Goal: Information Seeking & Learning: Learn about a topic

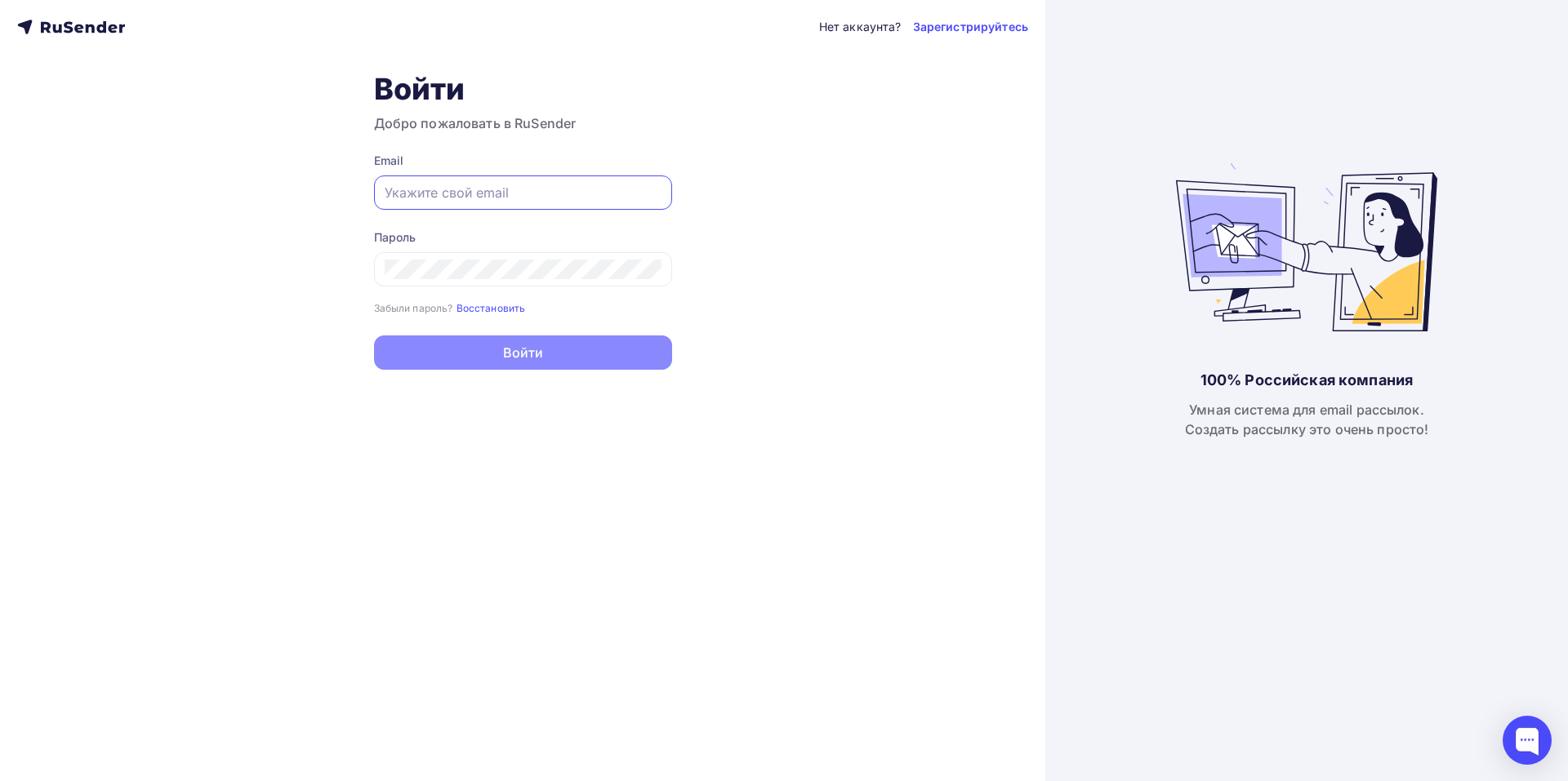
click at [421, 197] on input "text" at bounding box center [523, 192] width 277 height 19
paste input "[EMAIL_ADDRESS][DOMAIN_NAME]"
type input "[EMAIL_ADDRESS][DOMAIN_NAME]"
click at [540, 282] on div at bounding box center [523, 269] width 298 height 34
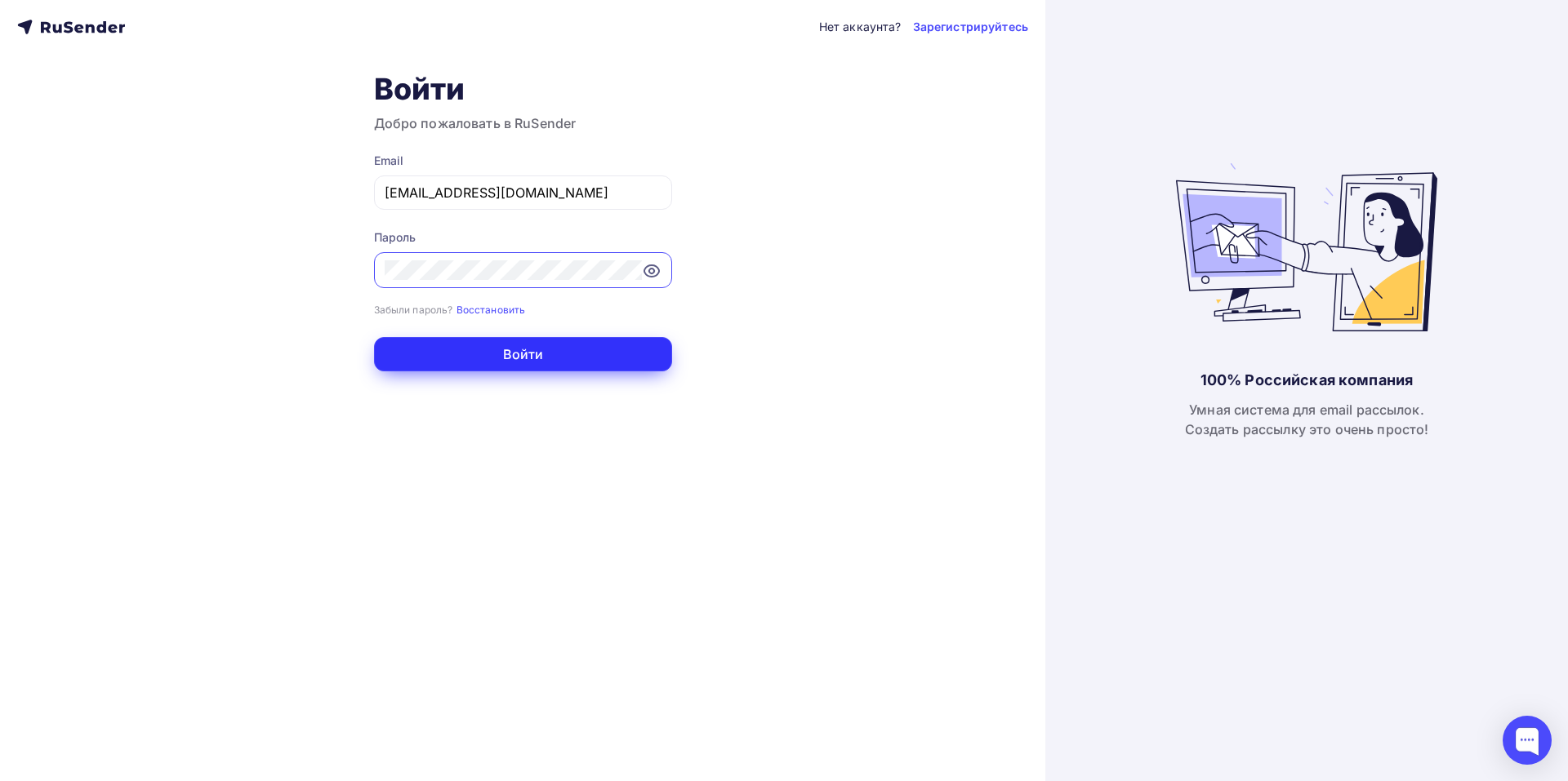
click at [426, 352] on button "Войти" at bounding box center [523, 354] width 298 height 34
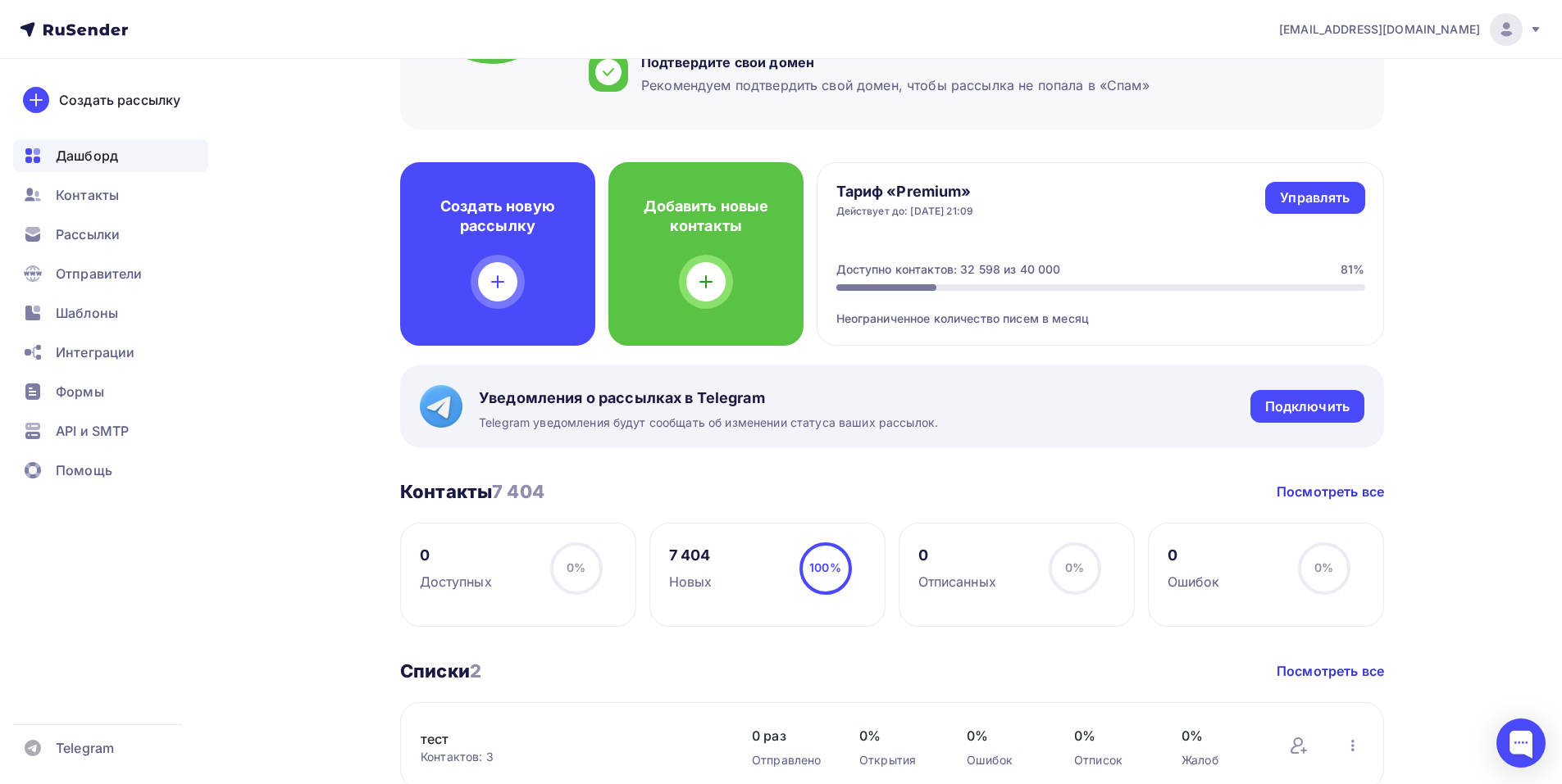
scroll to position [82, 0]
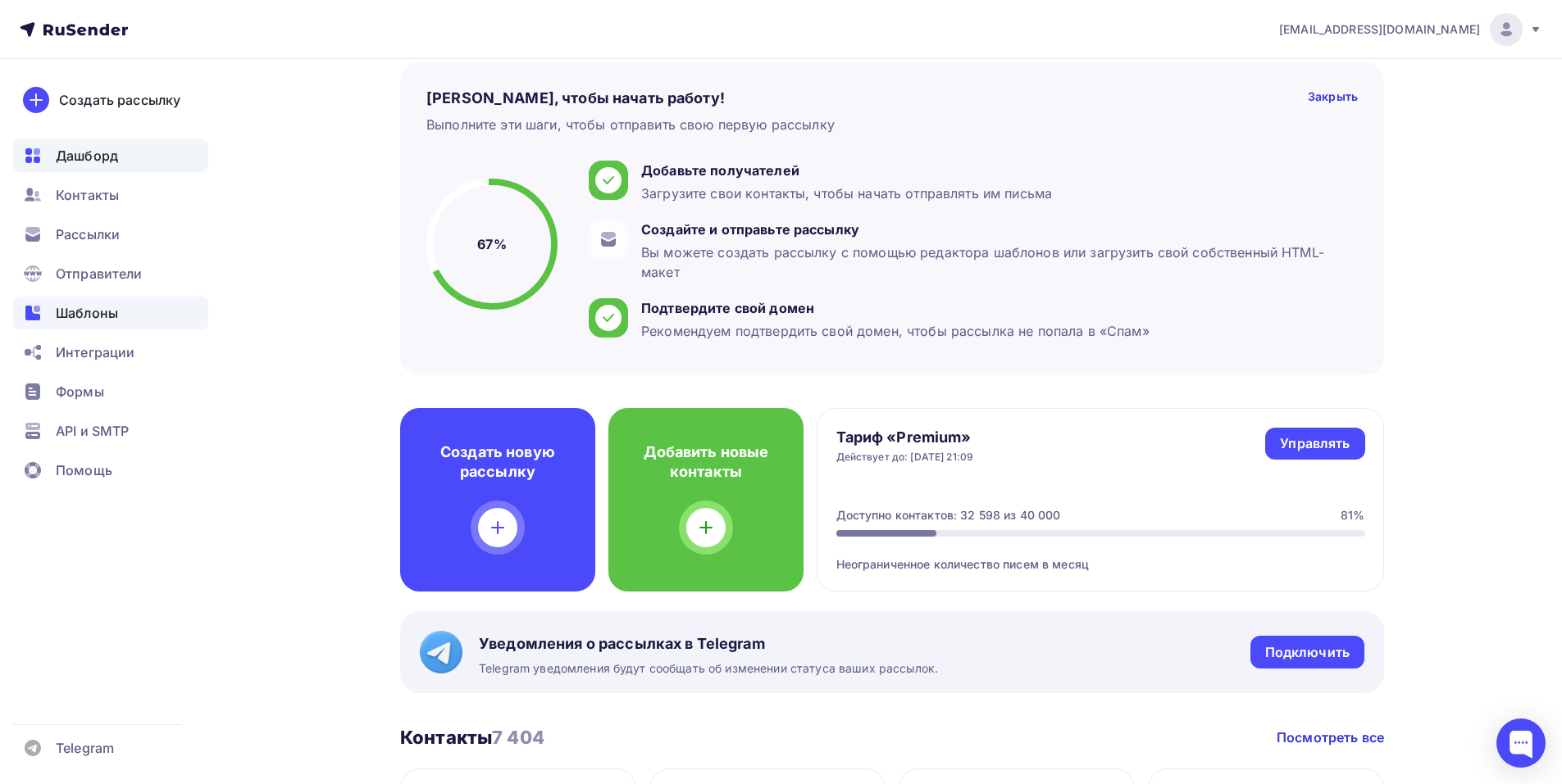
click at [90, 305] on span "Шаблоны" at bounding box center [87, 313] width 62 height 20
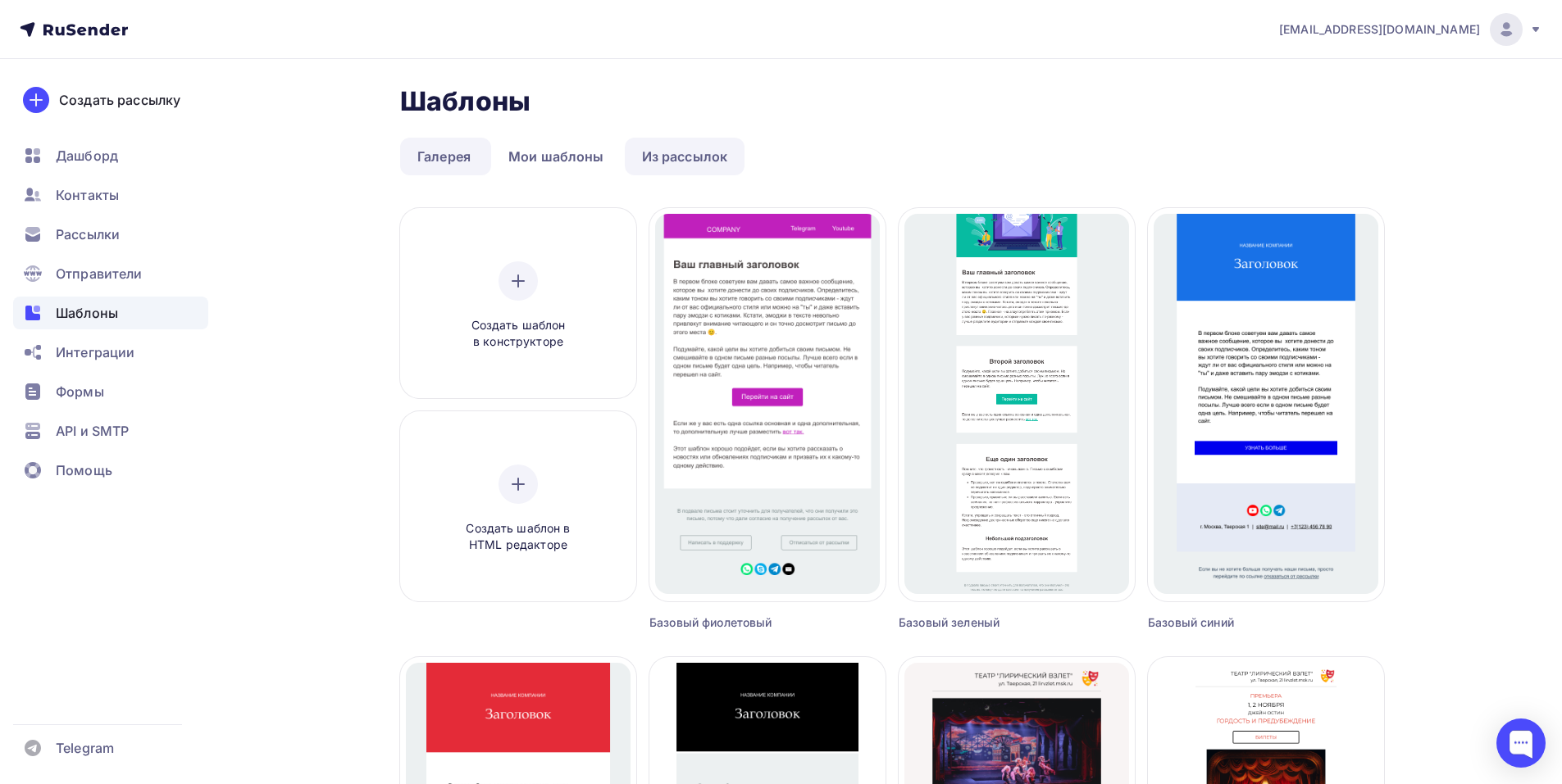
click at [679, 156] on link "Из рассылок" at bounding box center [685, 156] width 121 height 37
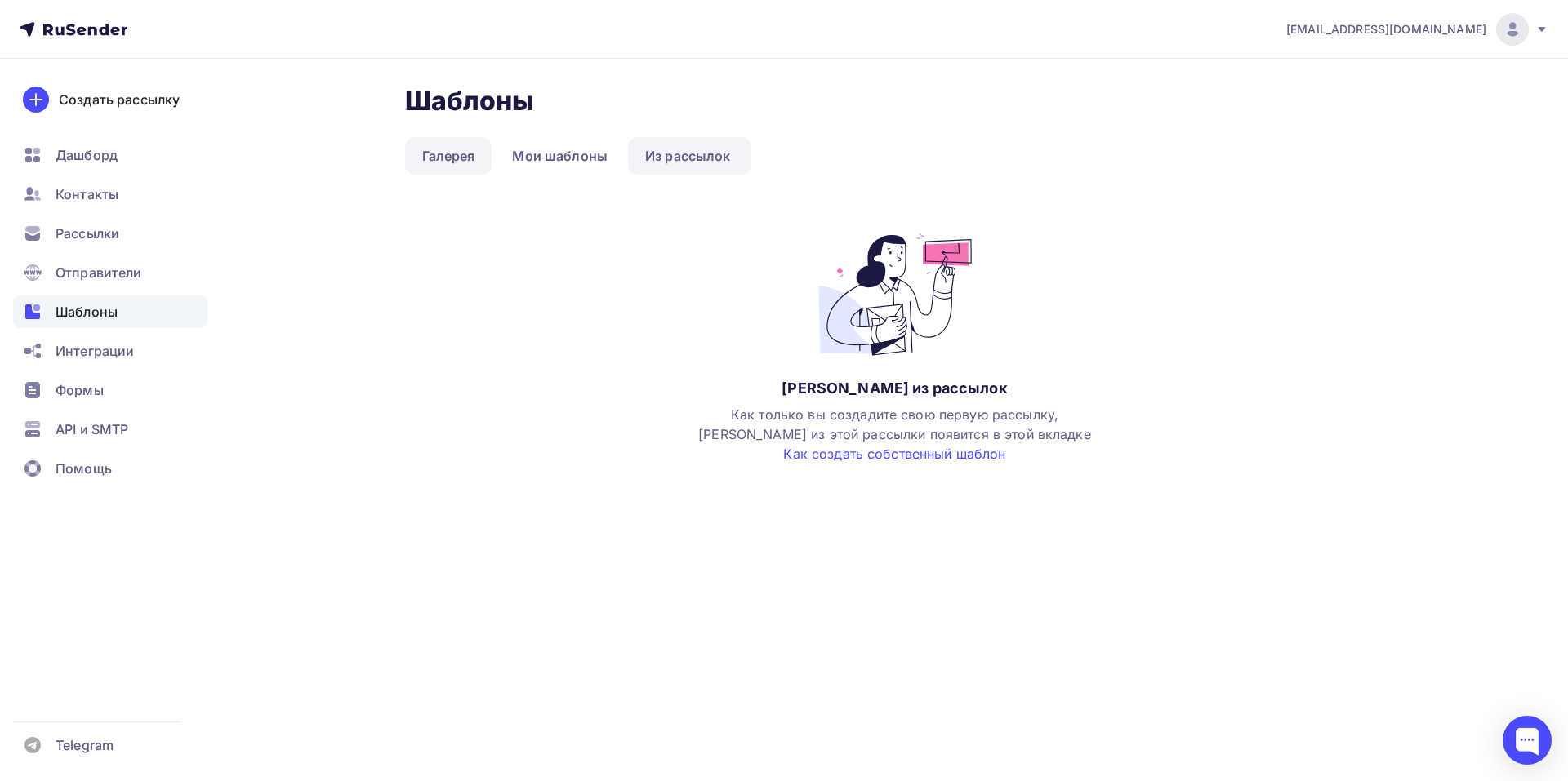
click at [453, 154] on link "Галерея" at bounding box center [448, 156] width 87 height 37
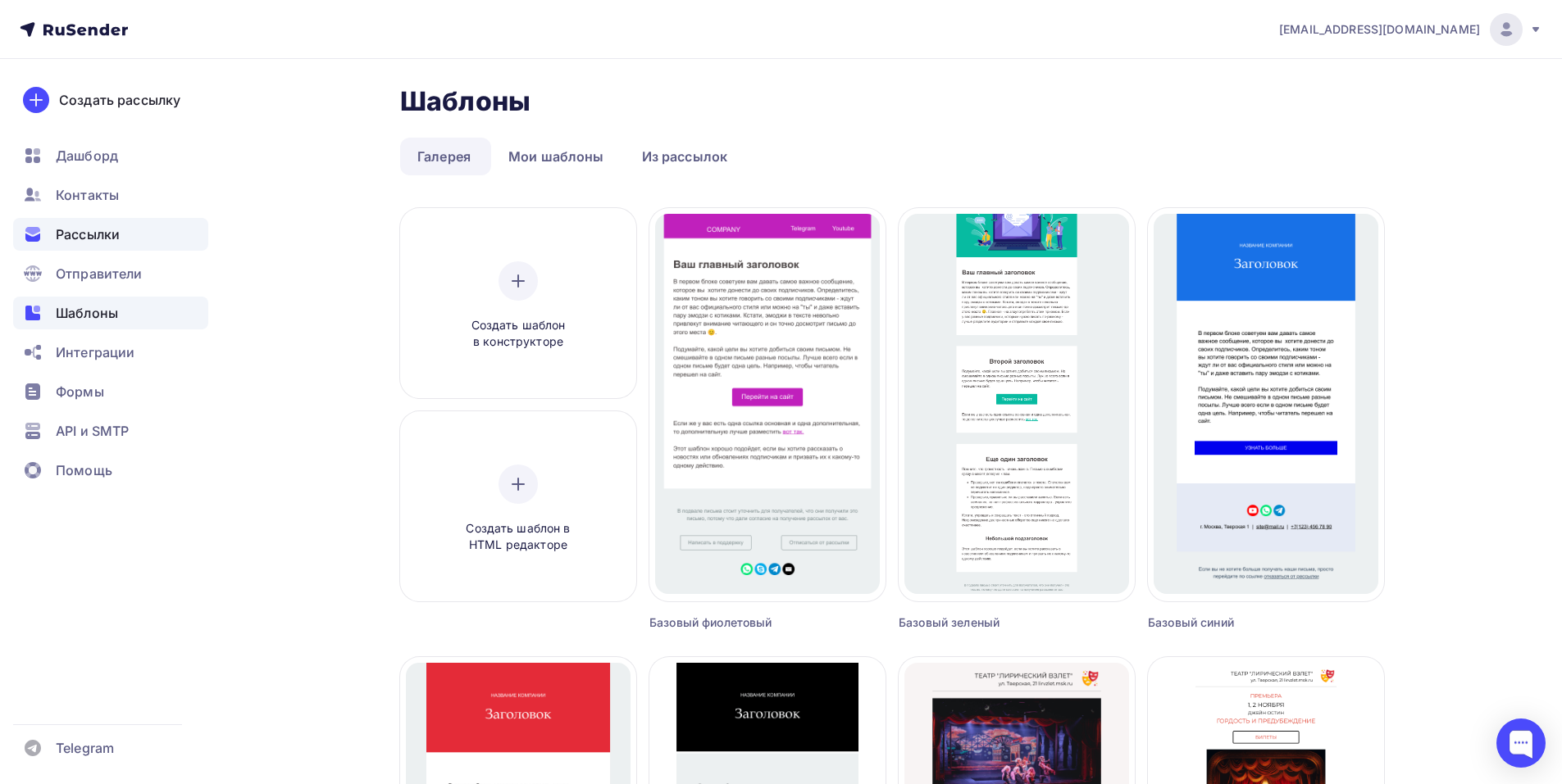
click at [97, 237] on span "Рассылки" at bounding box center [88, 234] width 64 height 20
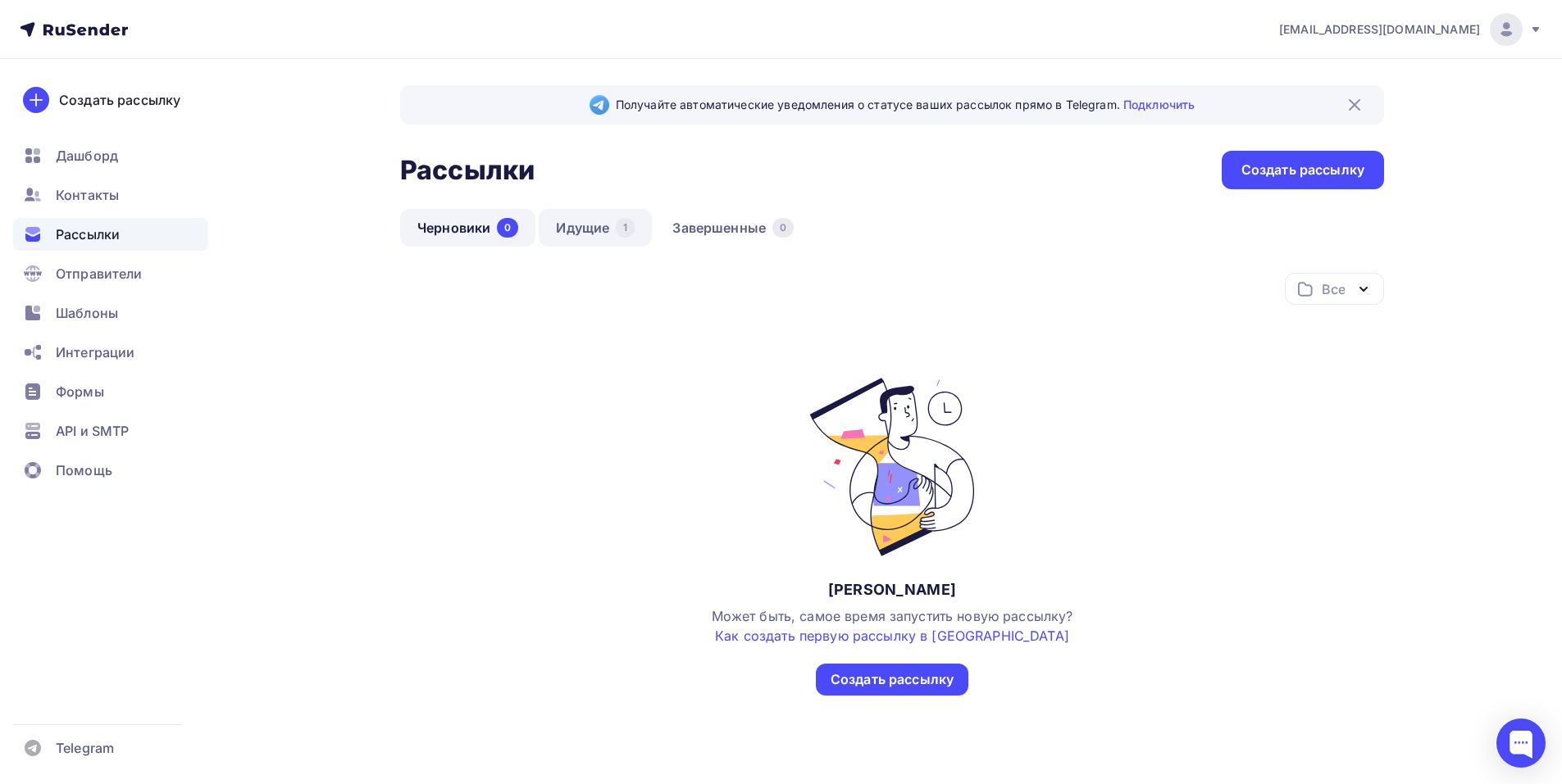
click at [618, 230] on div "1" at bounding box center [625, 227] width 19 height 20
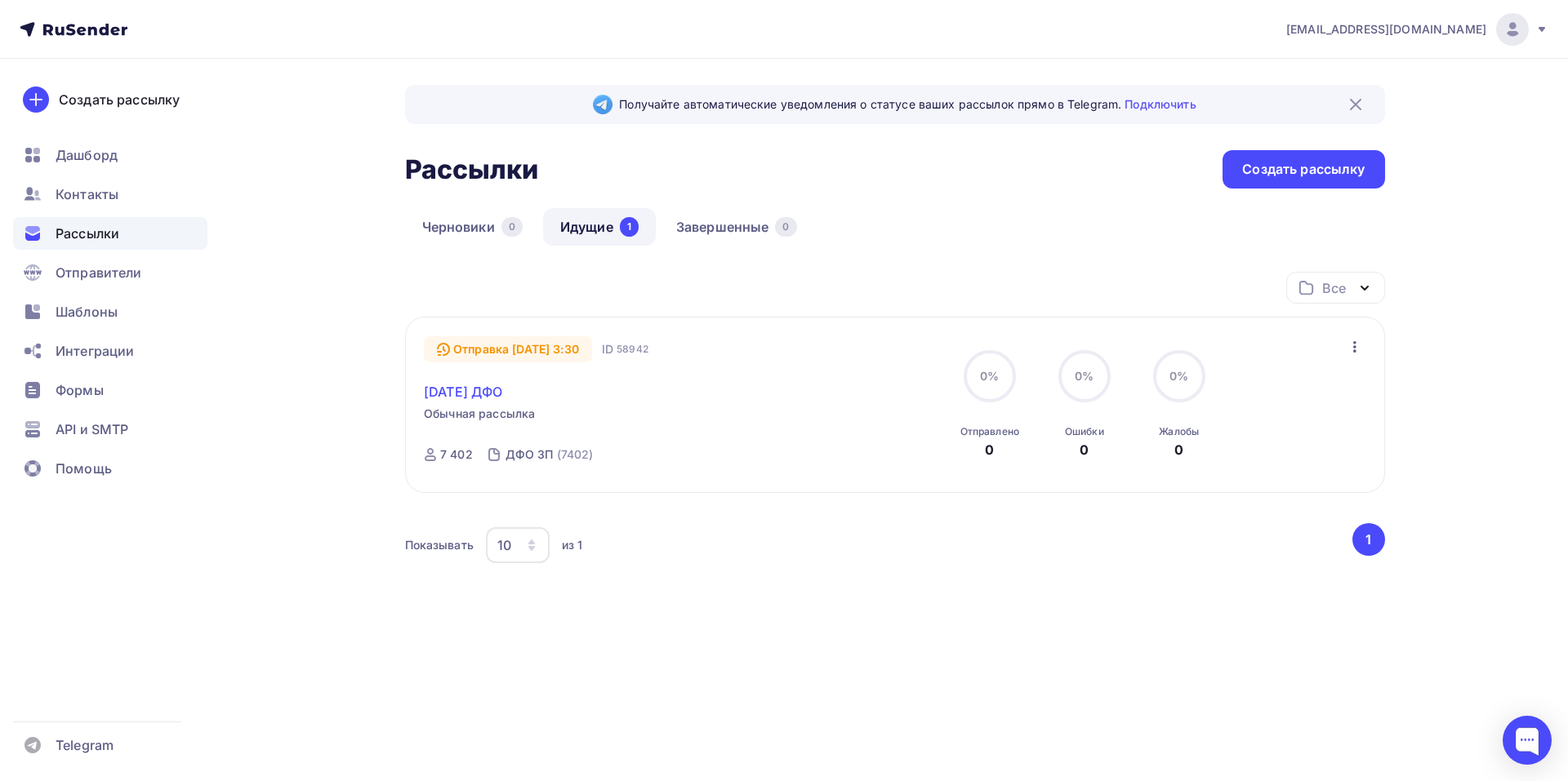
click at [485, 393] on link "[DATE] ДФО" at bounding box center [463, 391] width 79 height 19
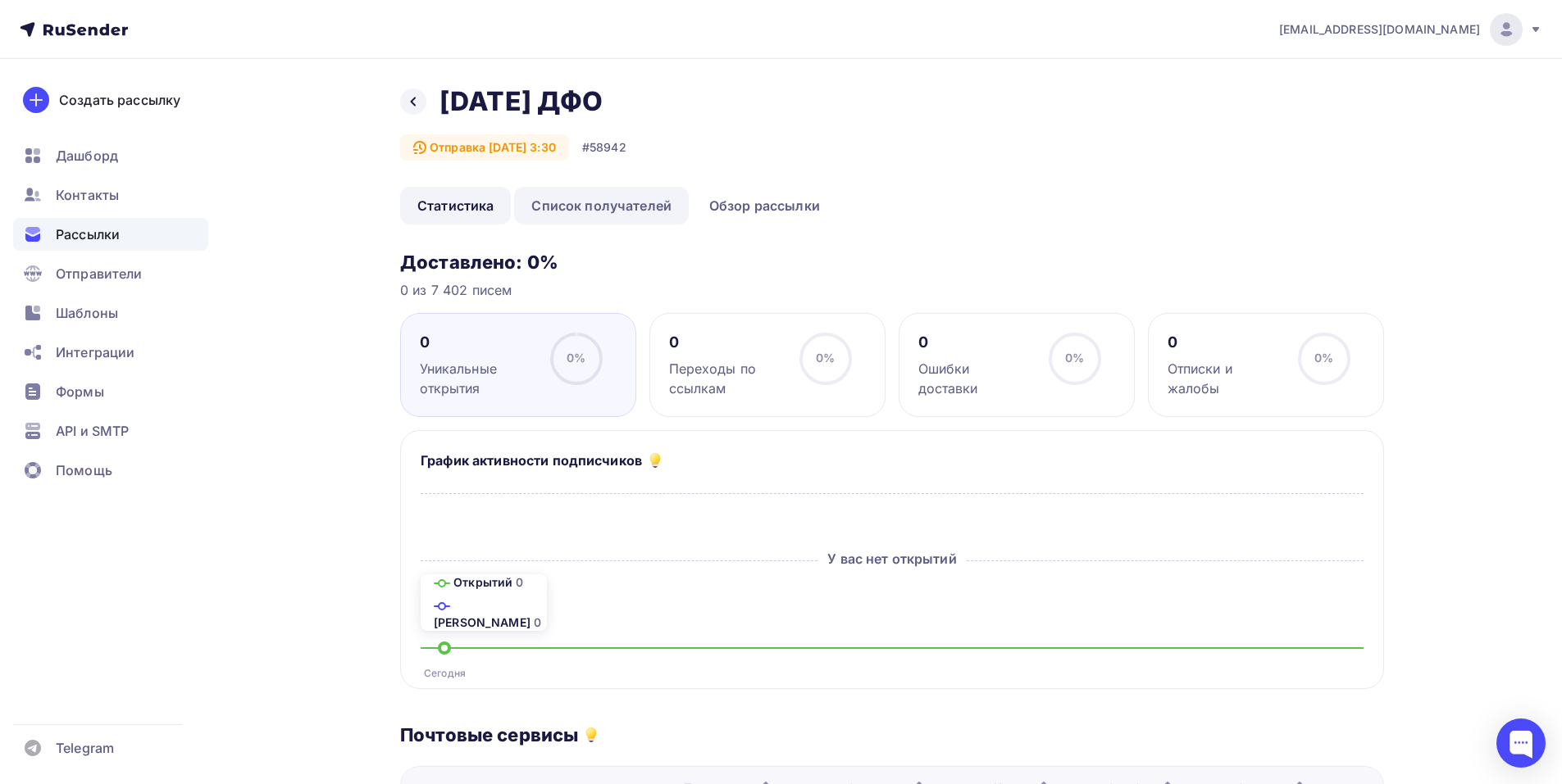
click at [592, 203] on link "Список получателей" at bounding box center [601, 206] width 174 height 37
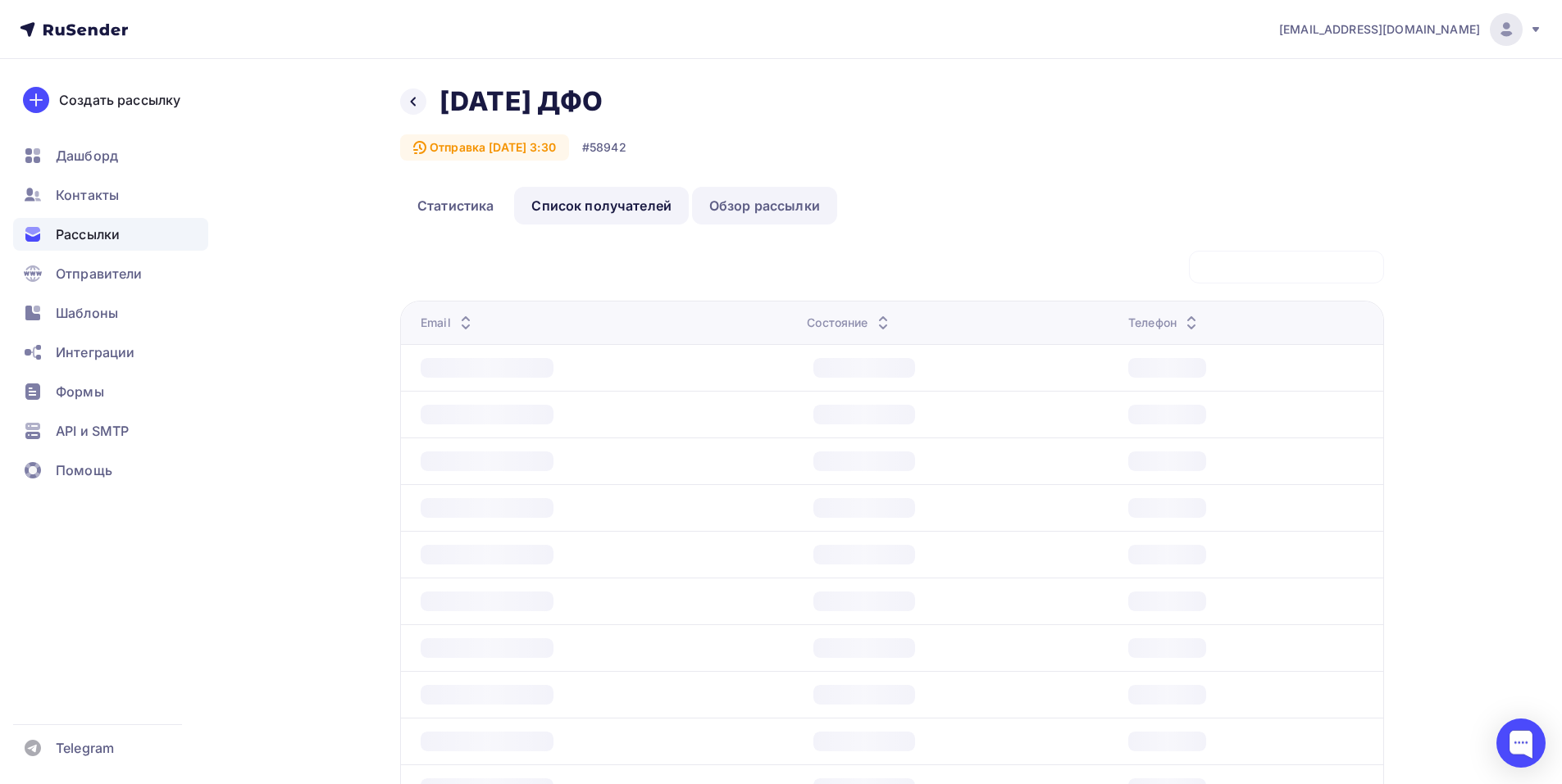
click at [759, 205] on link "Обзор рассылки" at bounding box center [764, 206] width 145 height 37
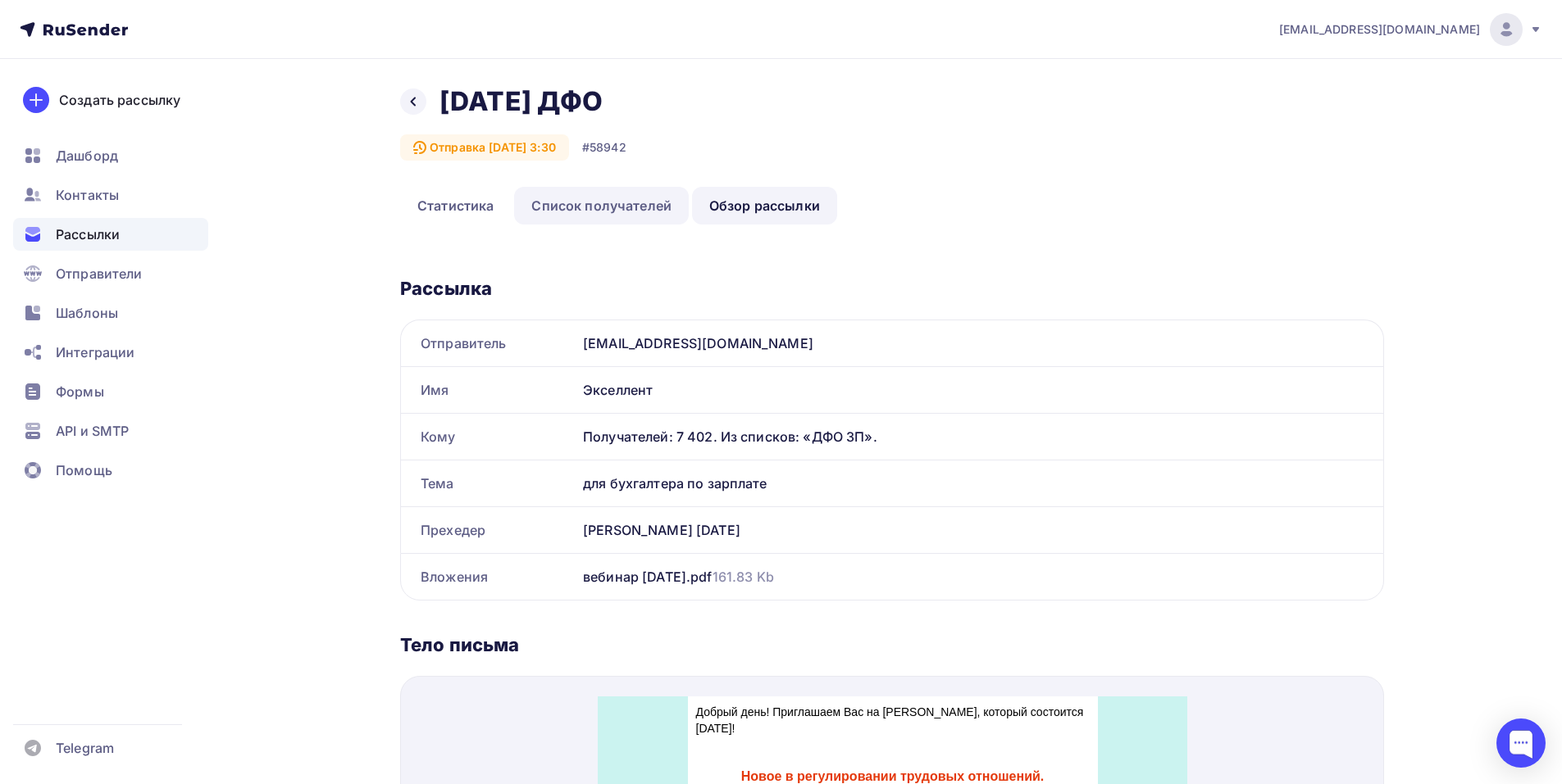
click at [617, 214] on link "Список получателей" at bounding box center [601, 206] width 174 height 37
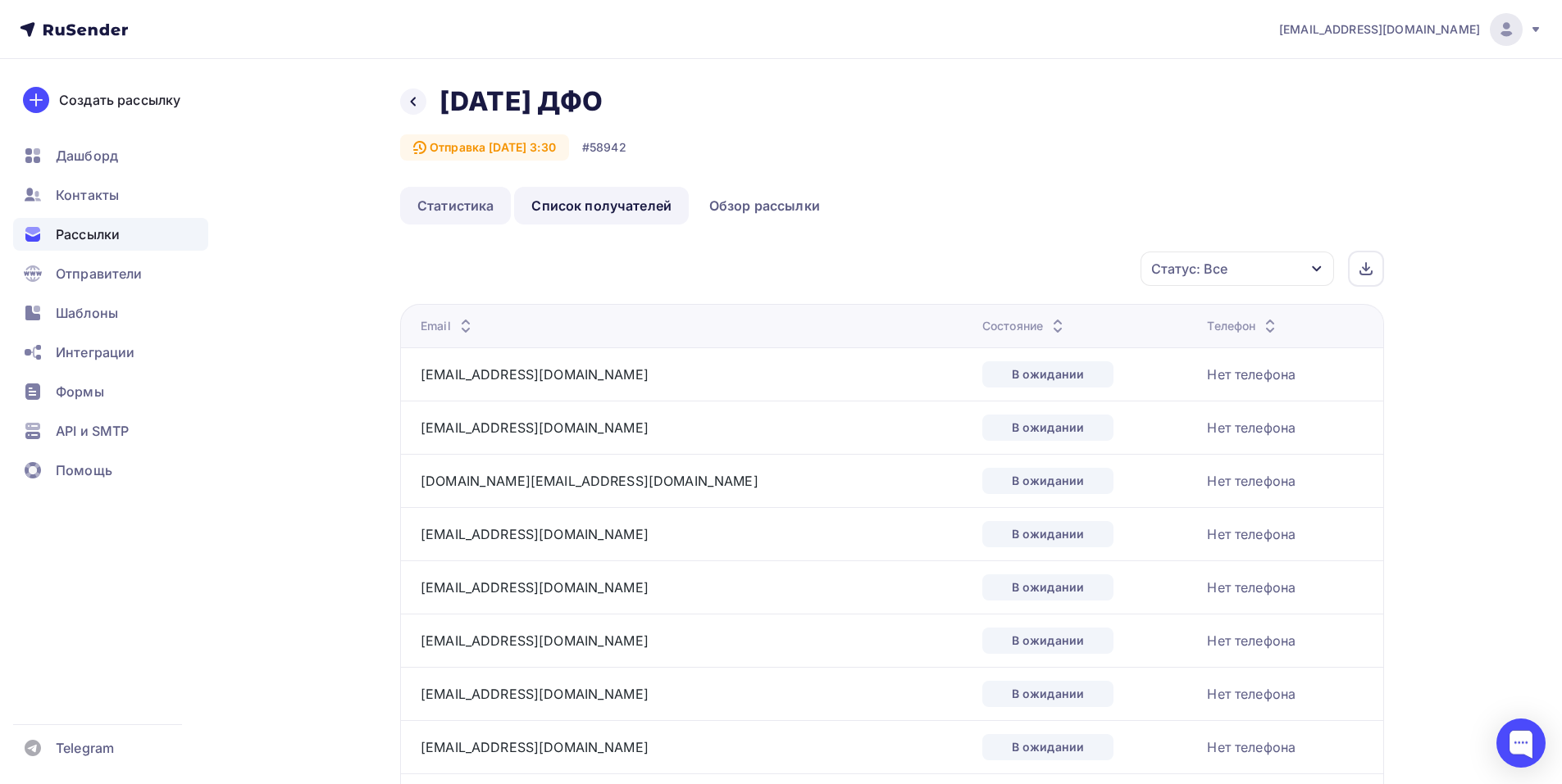
click at [458, 207] on link "Статистика" at bounding box center [455, 206] width 111 height 37
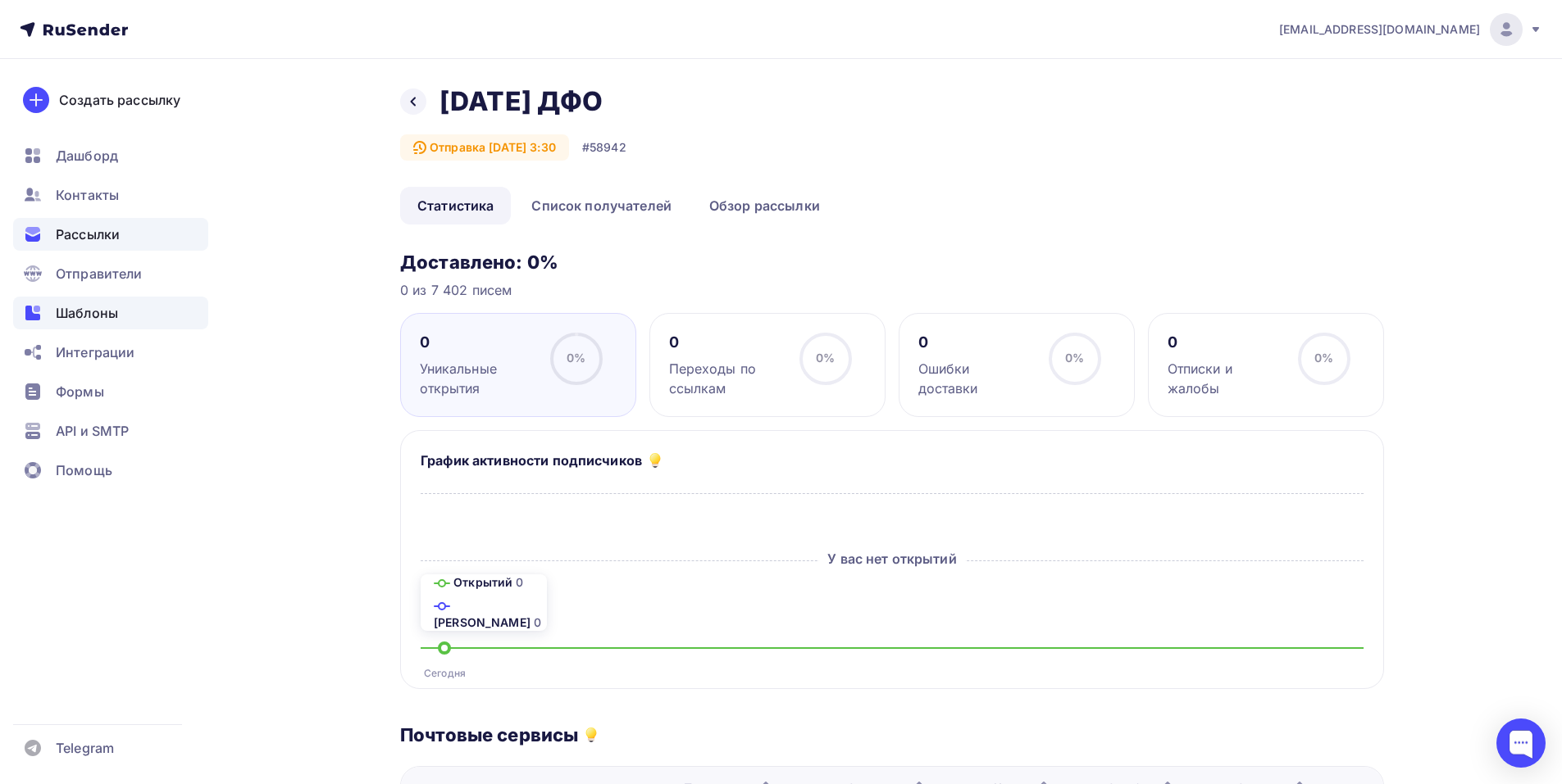
click at [103, 310] on span "Шаблоны" at bounding box center [87, 313] width 62 height 20
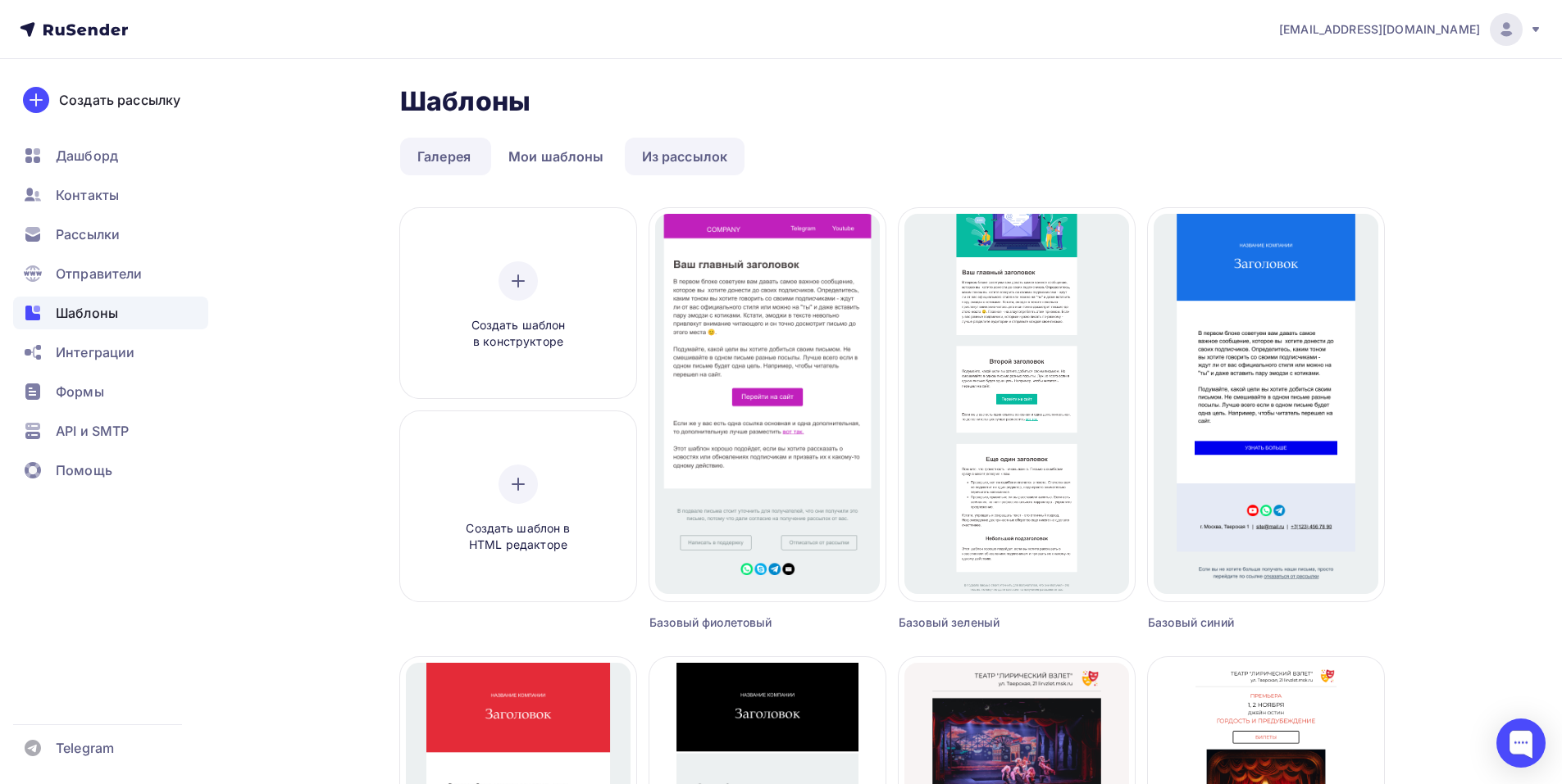
click at [670, 160] on link "Из рассылок" at bounding box center [685, 156] width 121 height 37
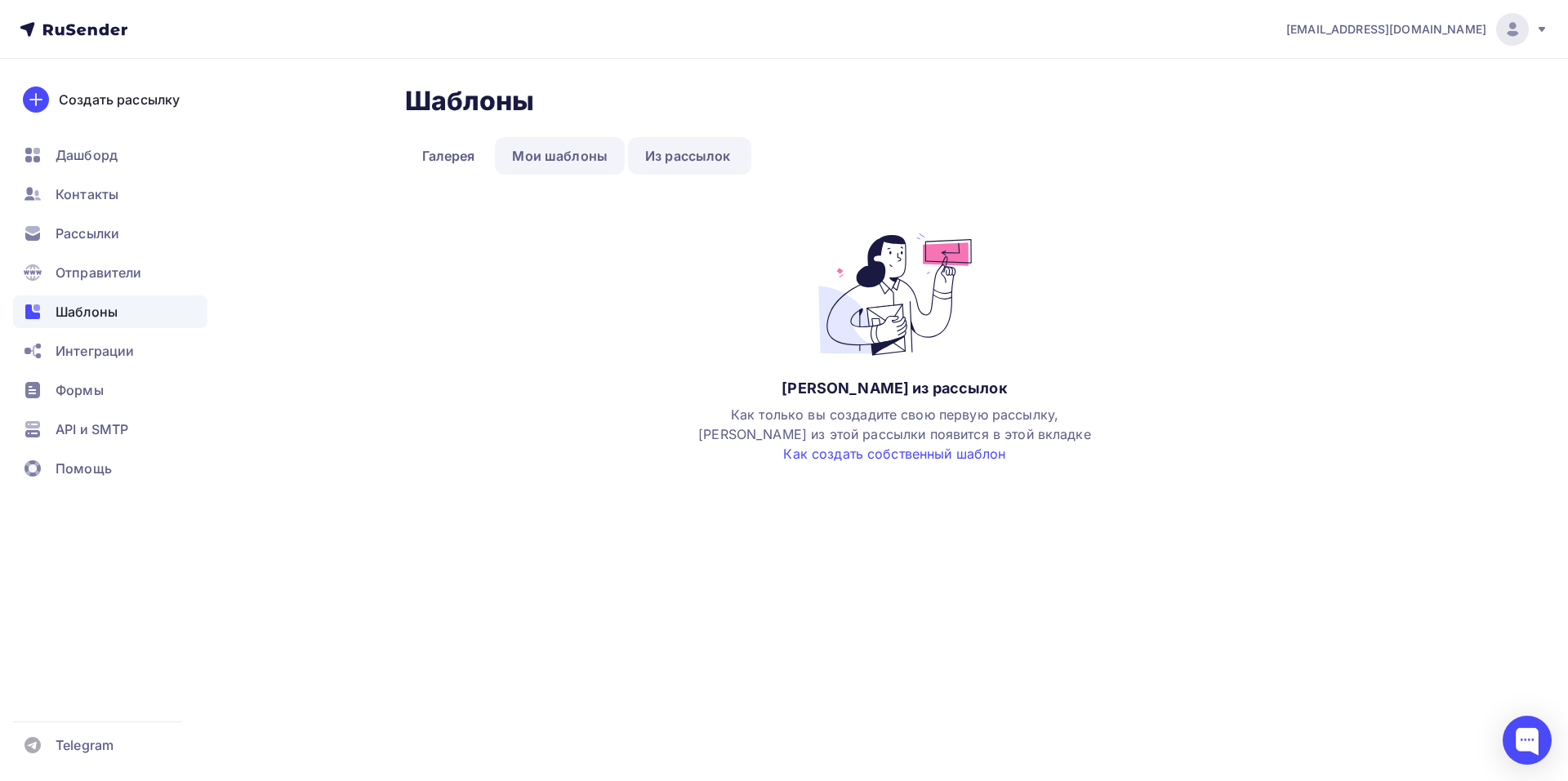
click at [599, 159] on link "Мои шаблоны" at bounding box center [559, 156] width 130 height 37
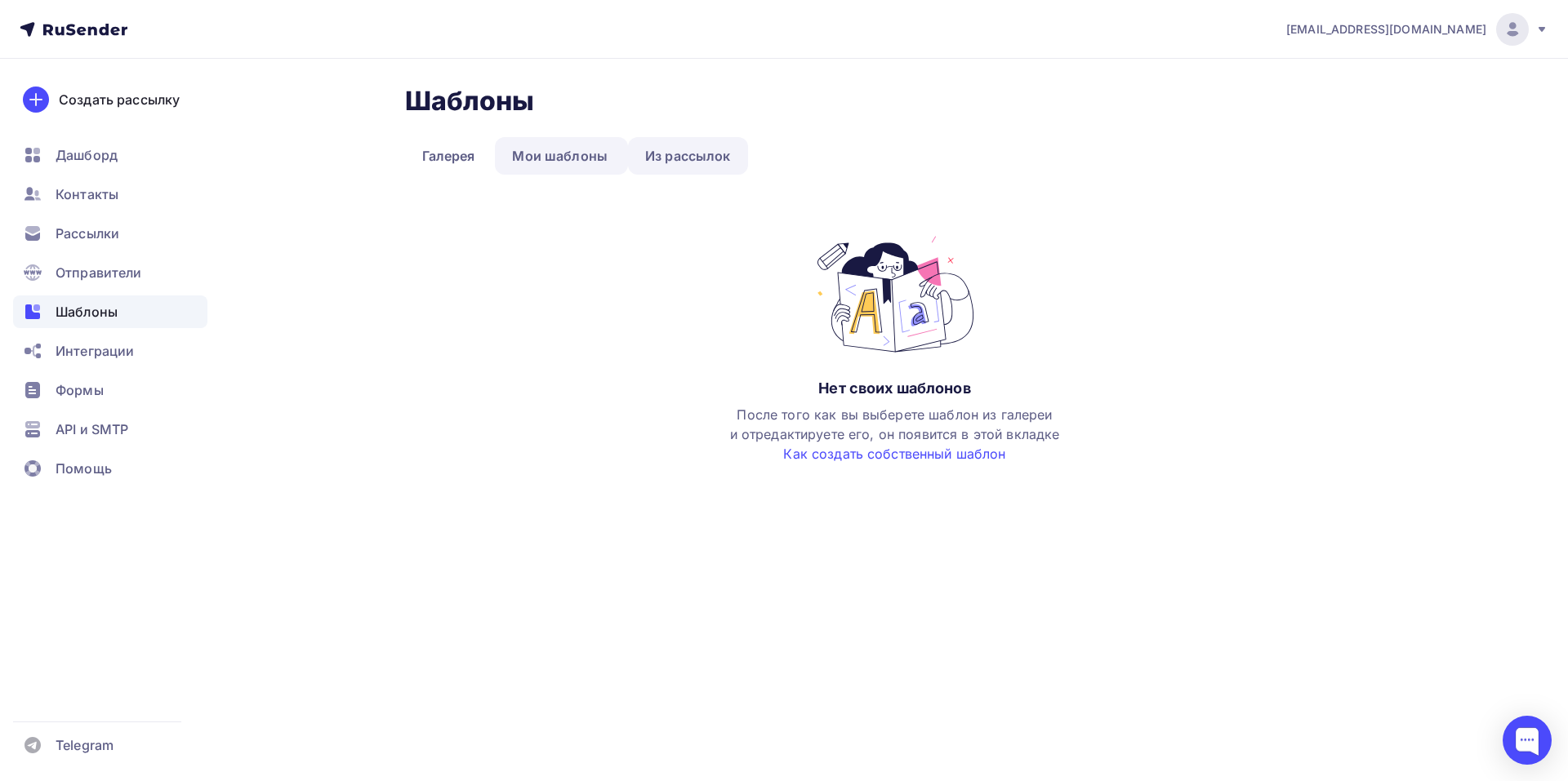
click at [657, 151] on link "Из рассылок" at bounding box center [688, 156] width 120 height 37
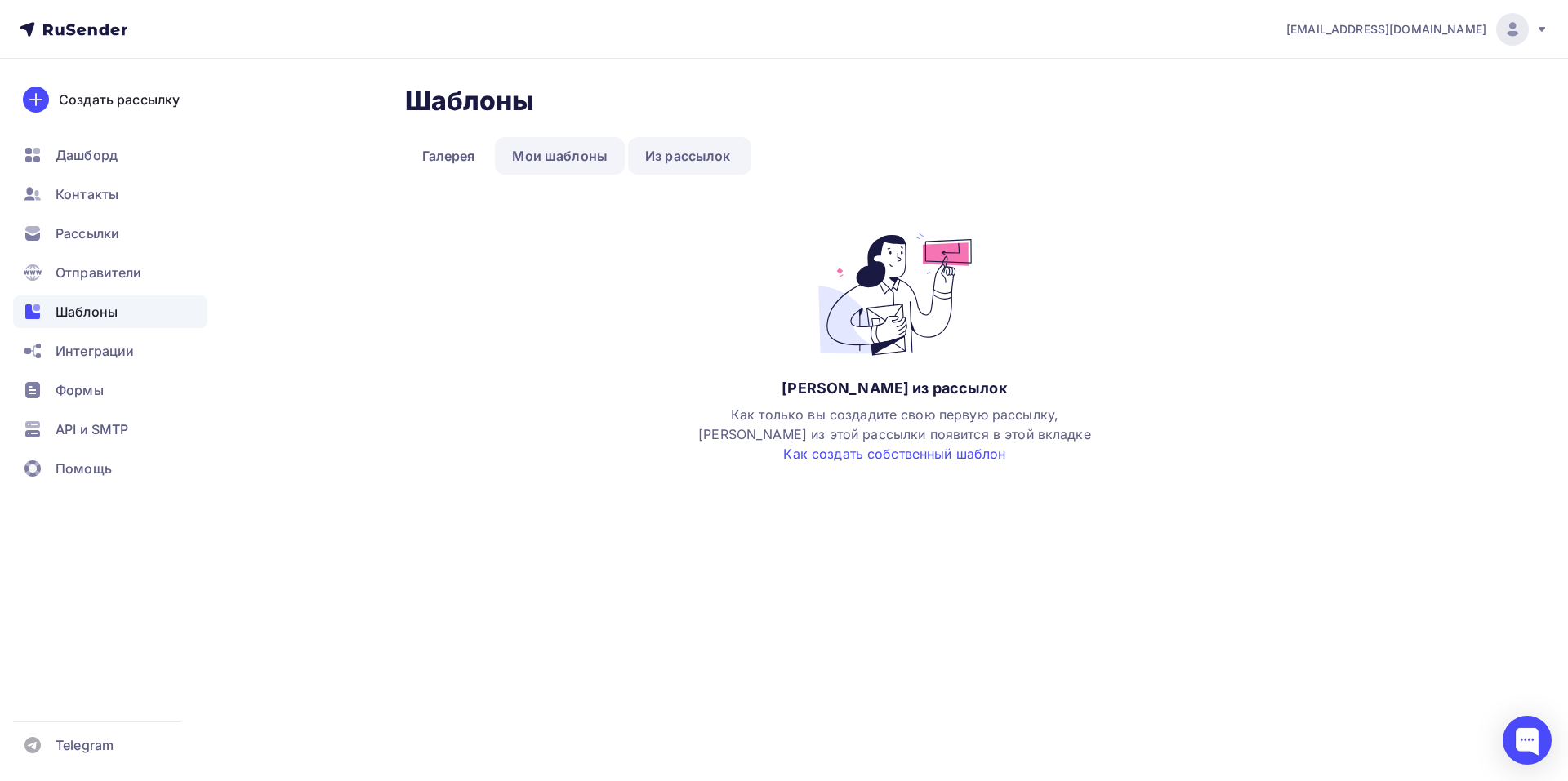
click at [581, 151] on link "Мои шаблоны" at bounding box center [559, 156] width 130 height 37
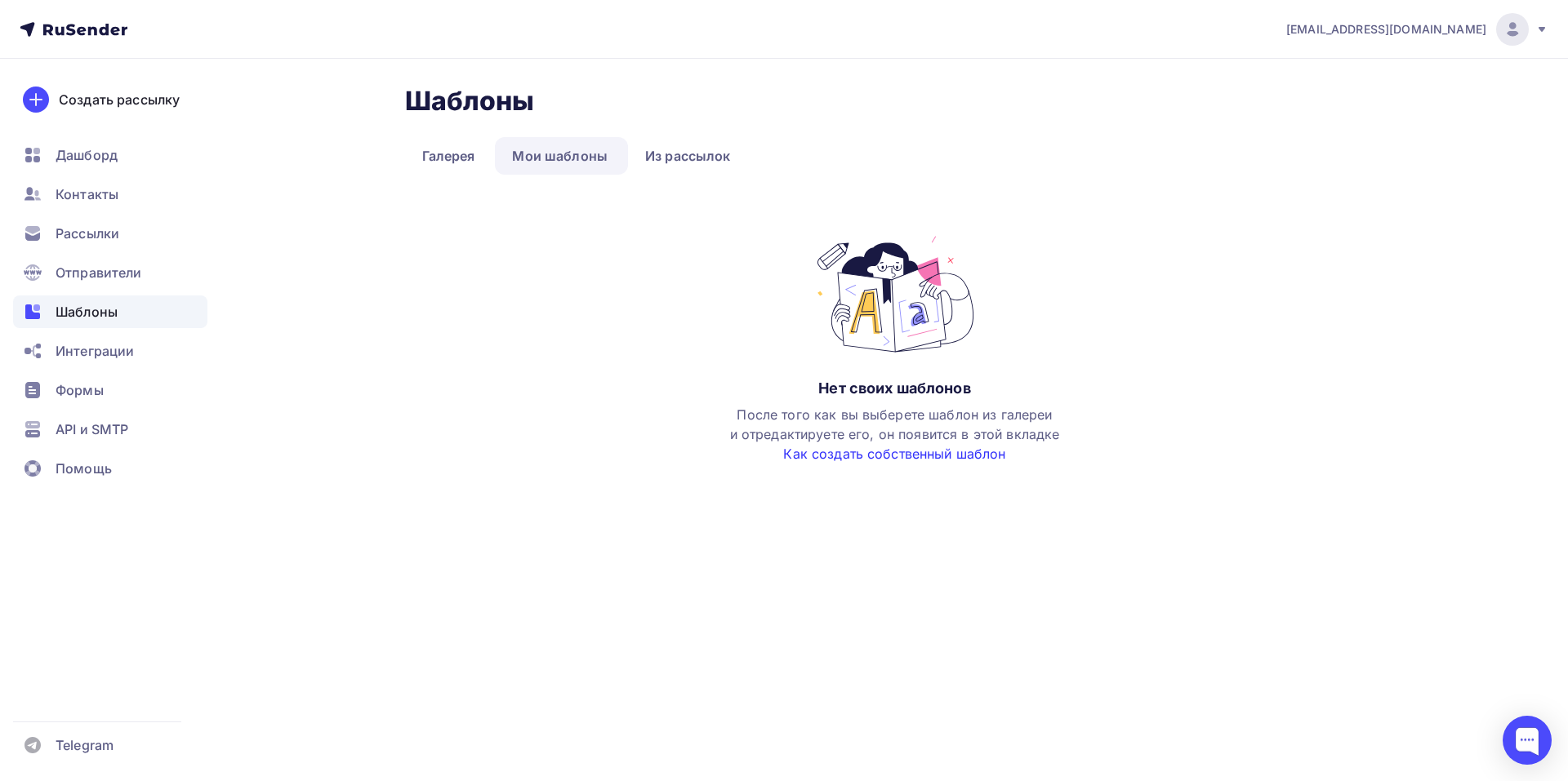
click at [817, 450] on link "Как создать собственный шаблон" at bounding box center [894, 453] width 222 height 16
click at [678, 152] on link "Из рассылок" at bounding box center [688, 156] width 120 height 37
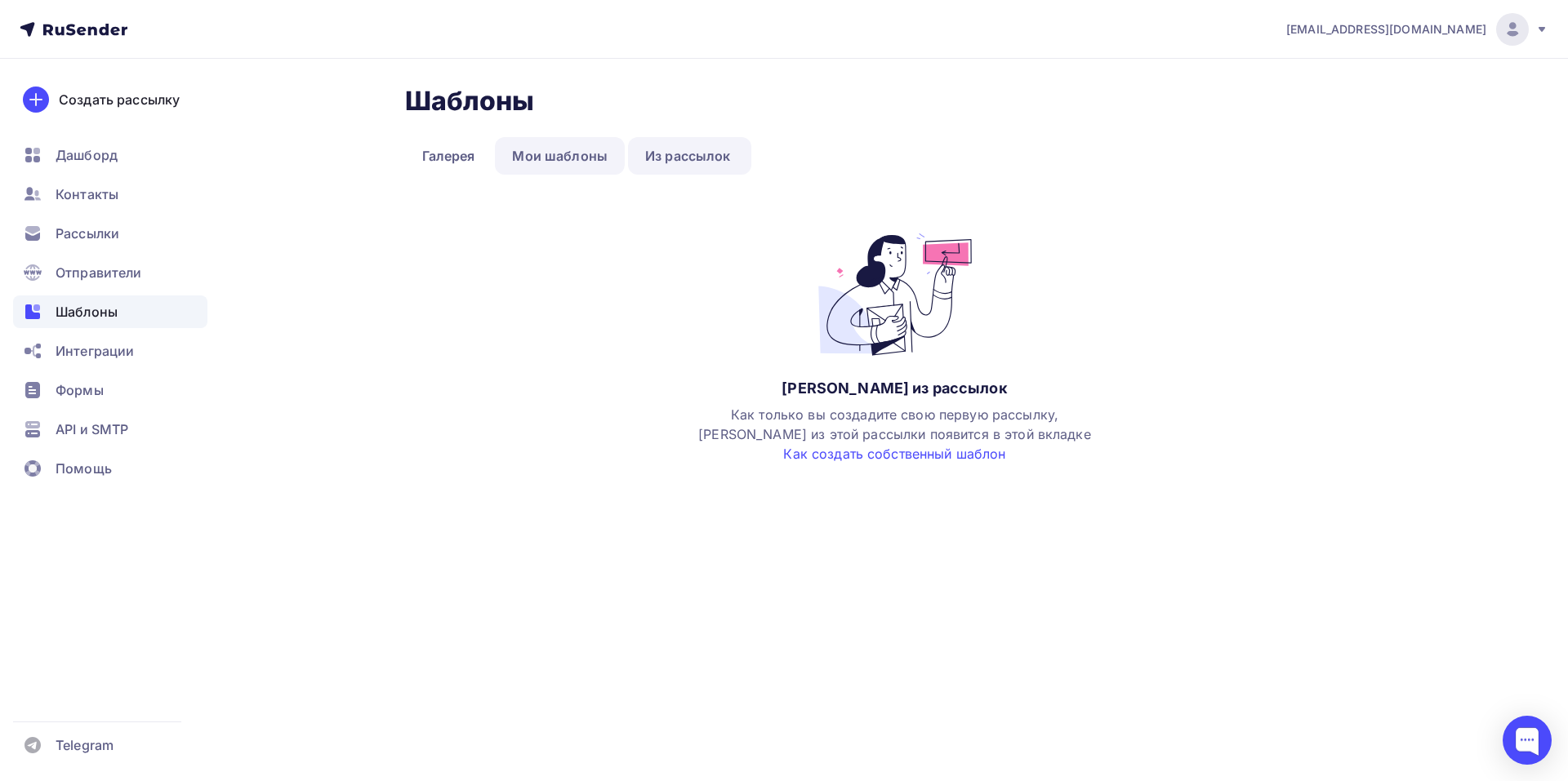
click at [561, 143] on link "Мои шаблоны" at bounding box center [559, 156] width 130 height 37
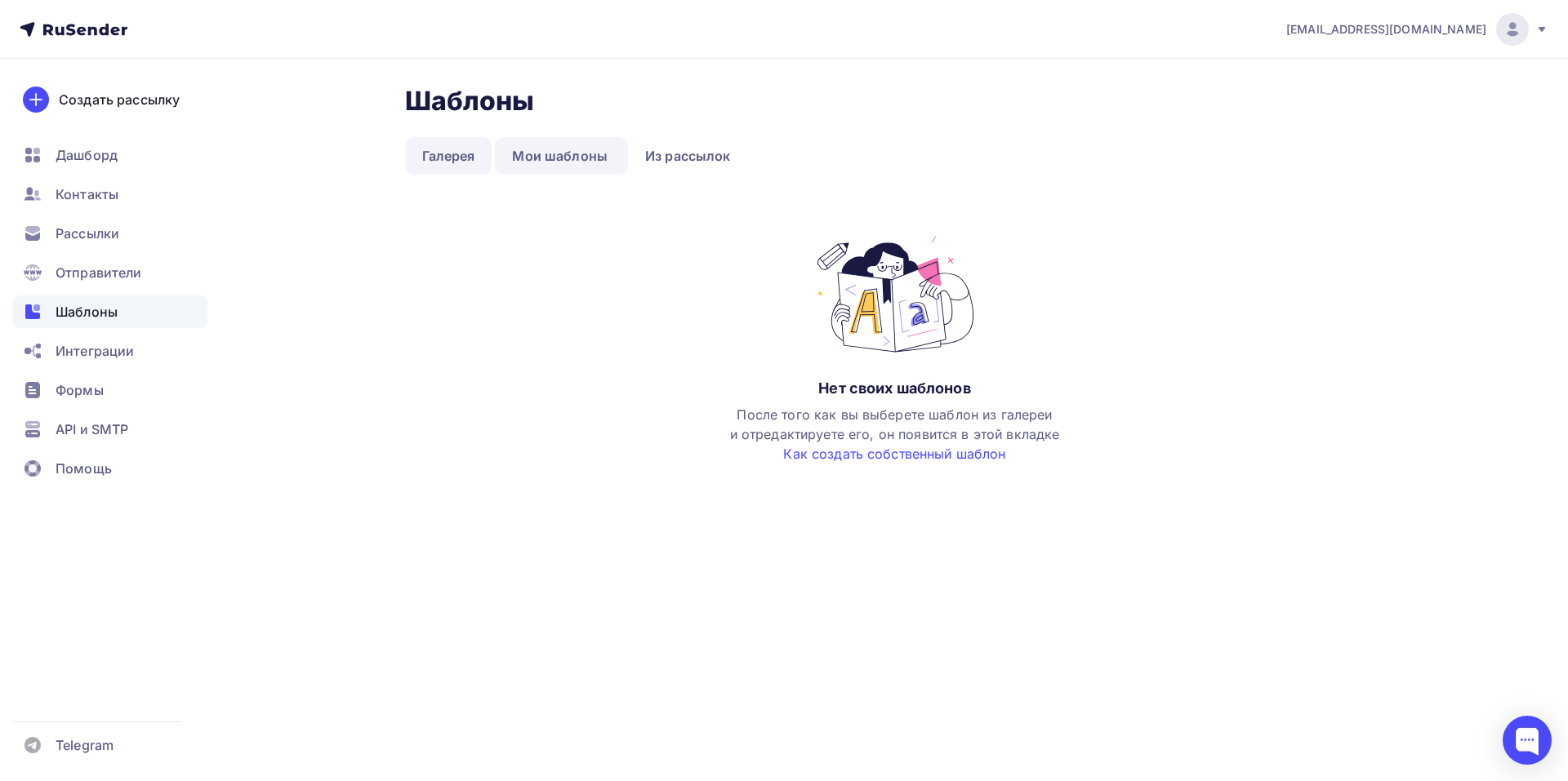
click at [440, 143] on link "Галерея" at bounding box center [448, 156] width 87 height 37
